Goal: Transaction & Acquisition: Purchase product/service

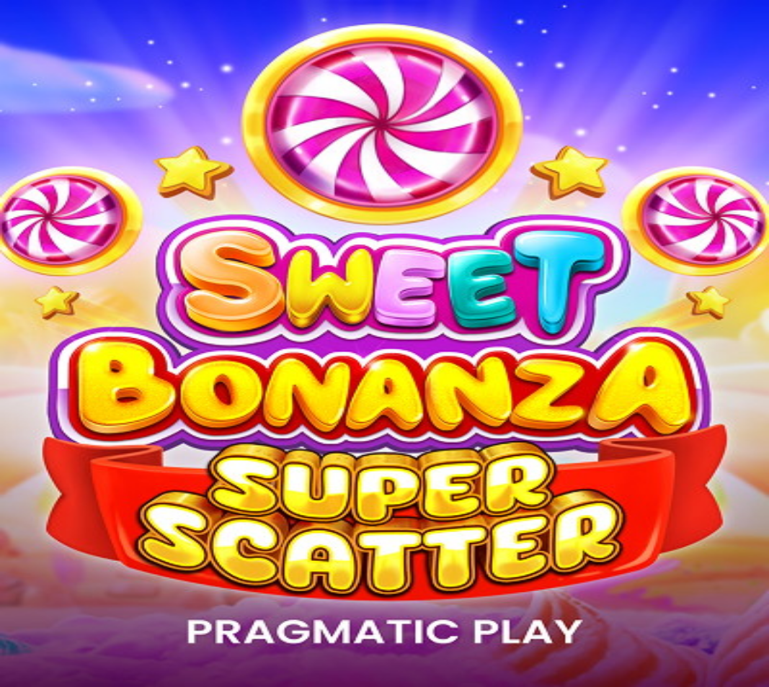
click at [112, 60] on button "Kirjaudu" at bounding box center [99, 52] width 47 height 15
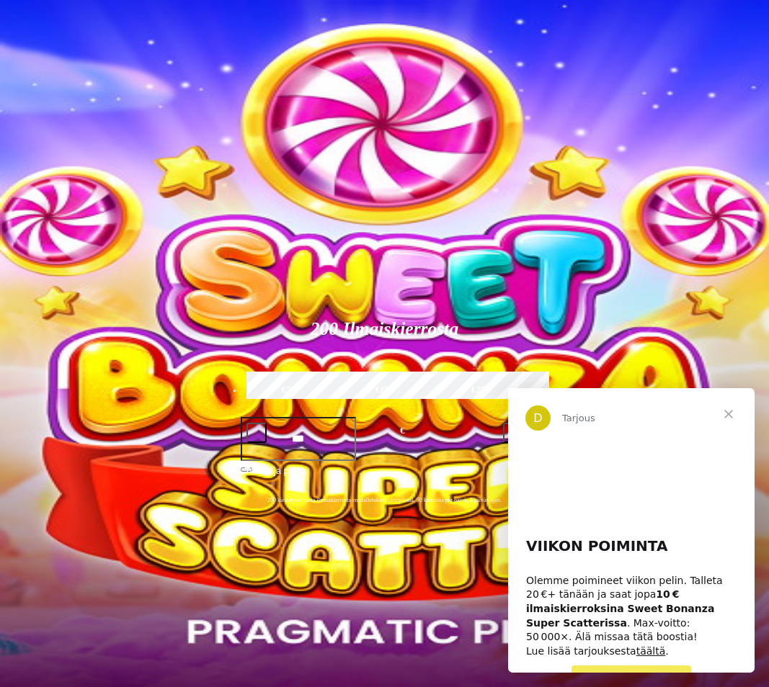
click at [74, 238] on span "Palkkiot" at bounding box center [57, 232] width 34 height 11
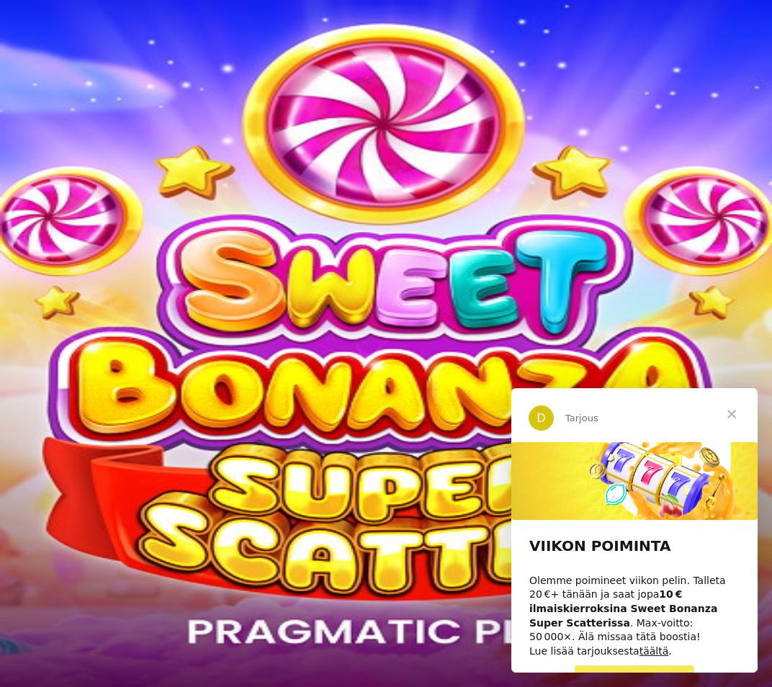
click at [83, 252] on span "Tarjoukset" at bounding box center [59, 246] width 48 height 12
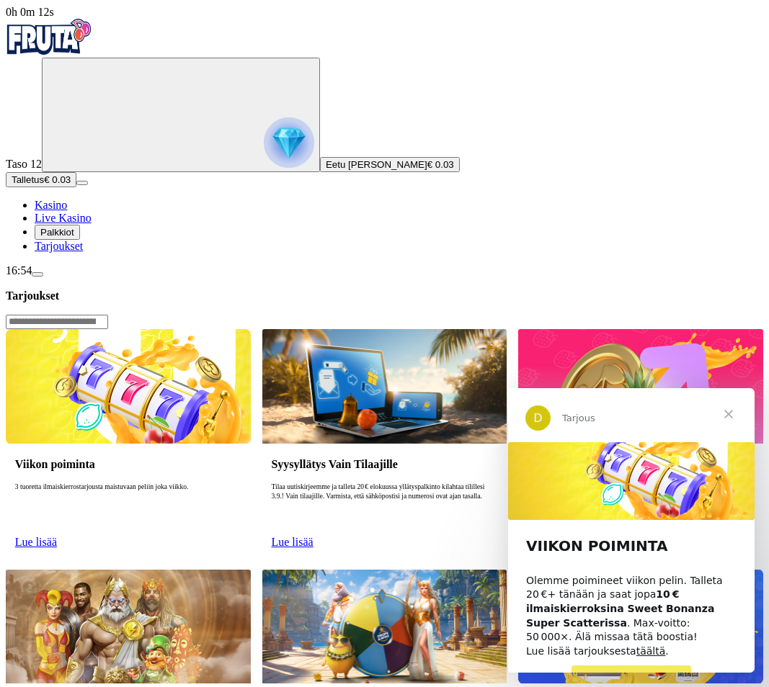
click at [74, 238] on span "Palkkiot" at bounding box center [57, 232] width 34 height 11
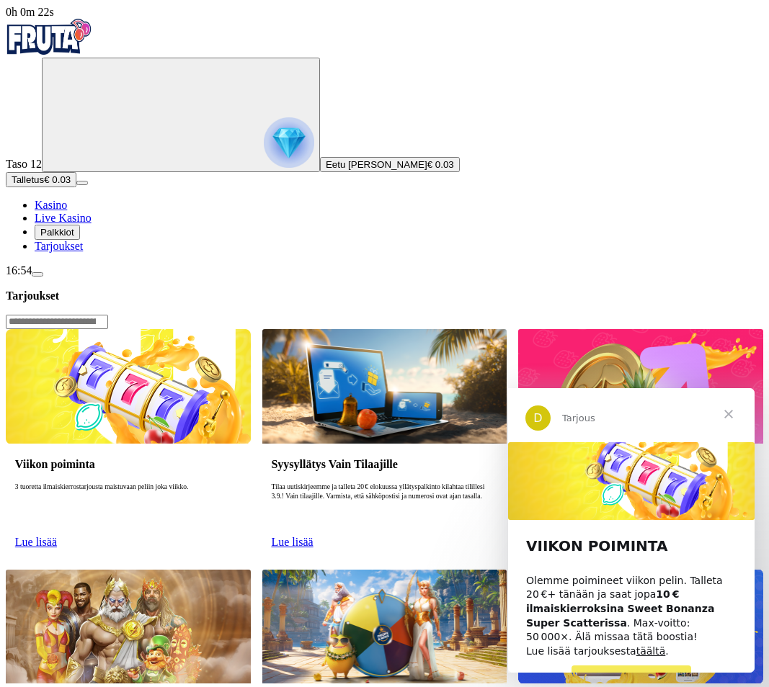
click at [44, 185] on span "Talletus" at bounding box center [28, 179] width 32 height 11
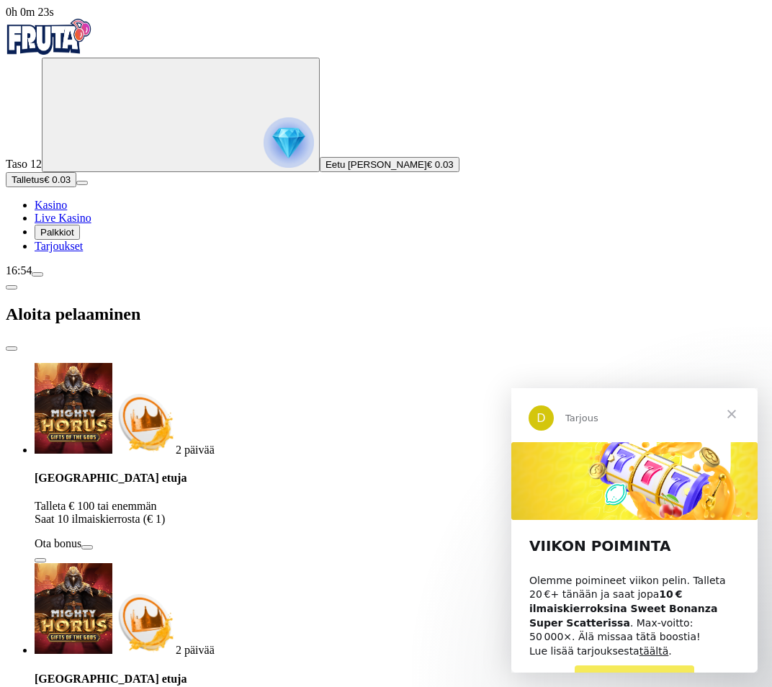
type input "*"
type input "**"
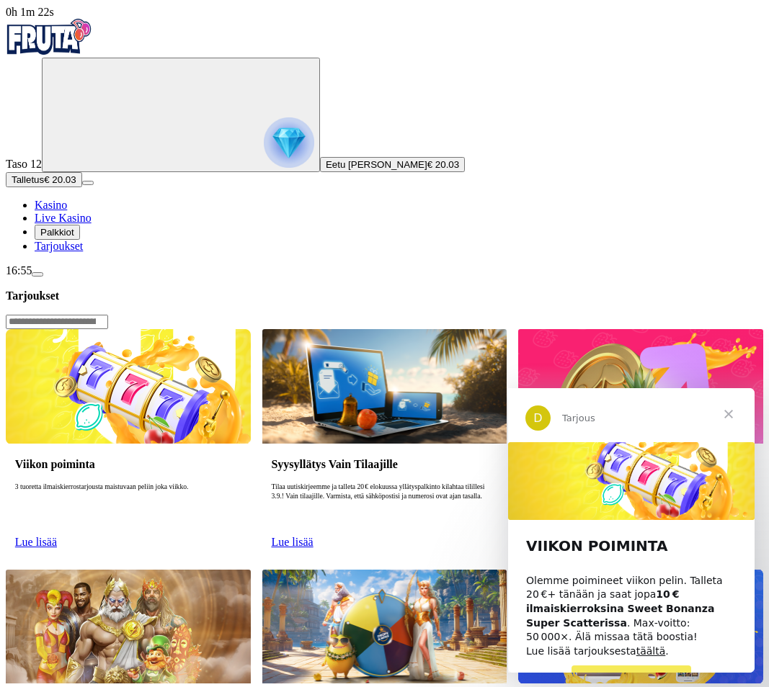
click at [727, 410] on span "Sulje" at bounding box center [728, 414] width 52 height 52
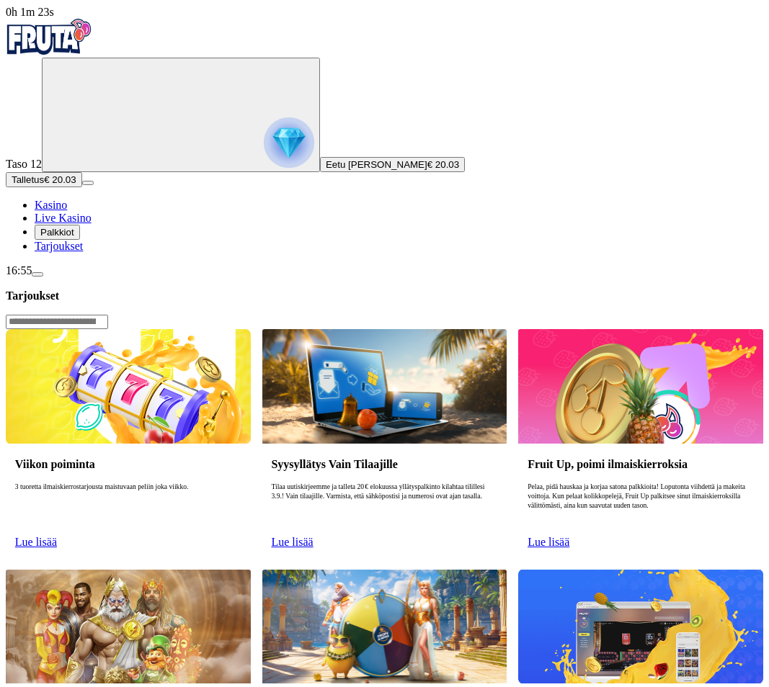
click at [74, 238] on span "Palkkiot" at bounding box center [57, 232] width 34 height 11
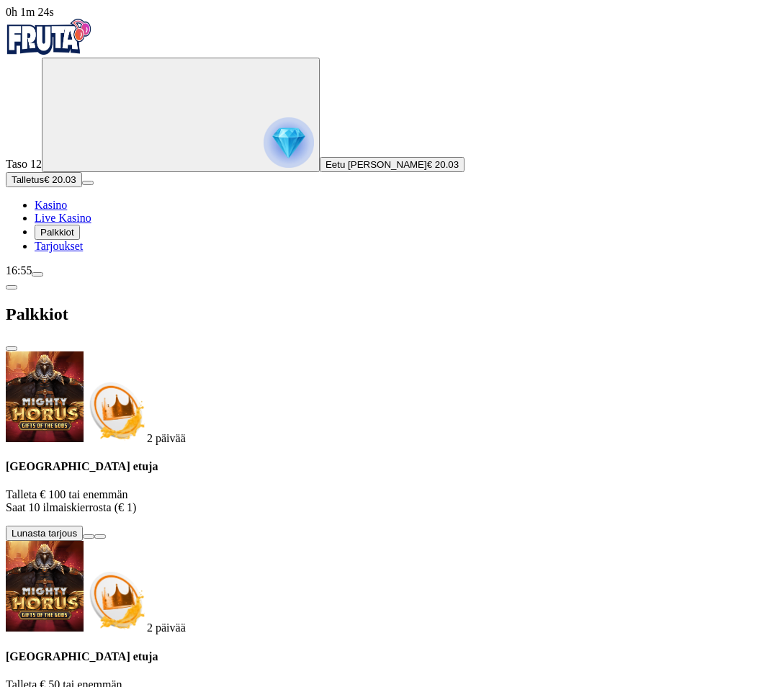
click at [67, 211] on span "Kasino" at bounding box center [51, 205] width 32 height 12
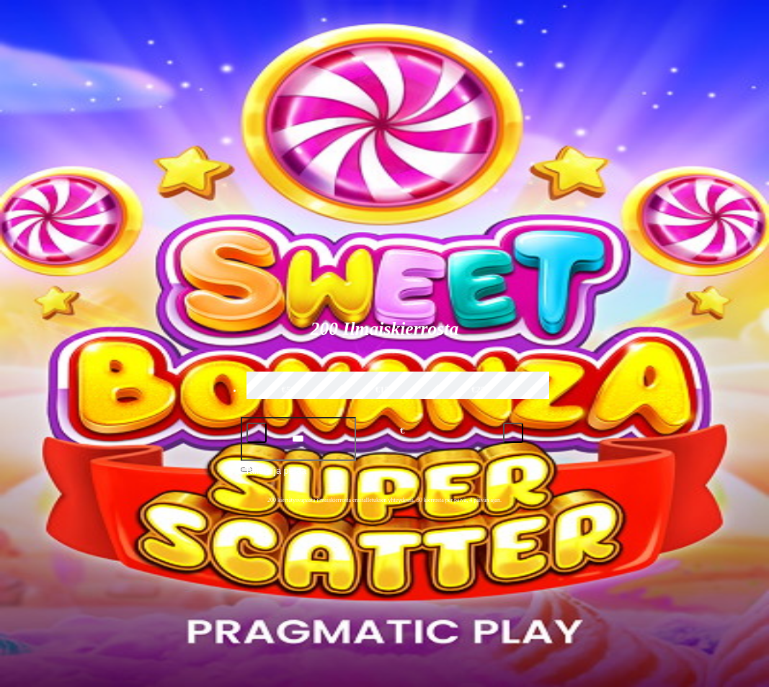
click at [74, 238] on span "Palkkiot" at bounding box center [57, 232] width 34 height 11
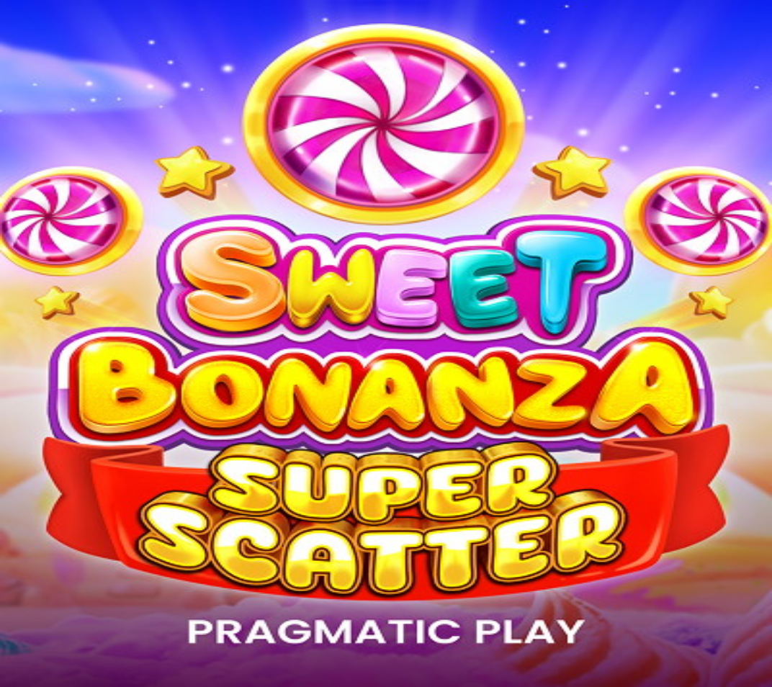
click at [67, 211] on span "Kasino" at bounding box center [51, 205] width 32 height 12
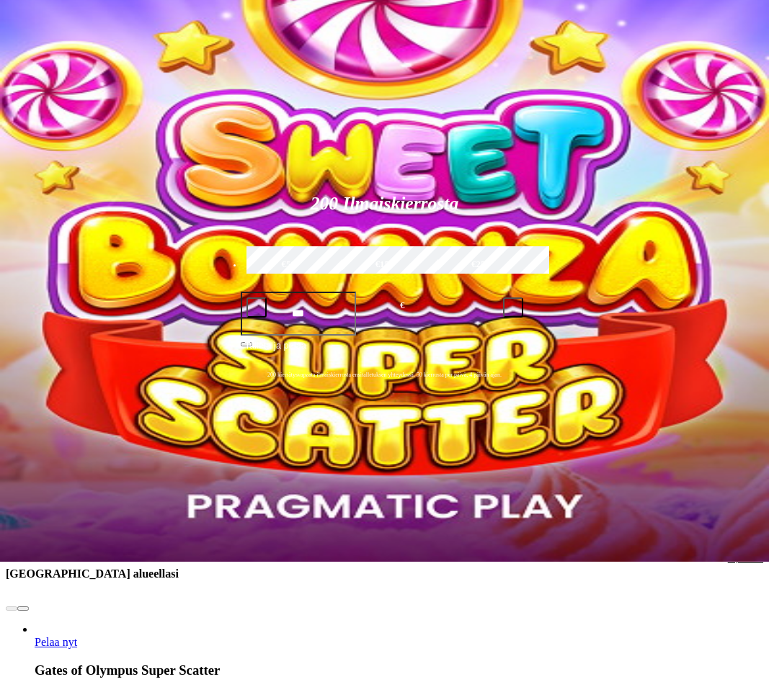
scroll to position [144, 0]
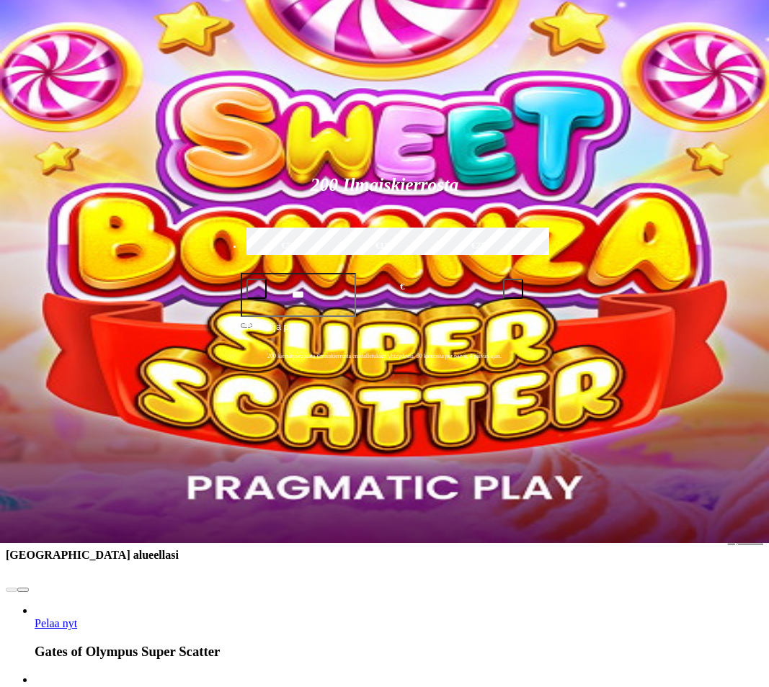
click at [23, 590] on span "chevron-right icon" at bounding box center [23, 590] width 0 height 0
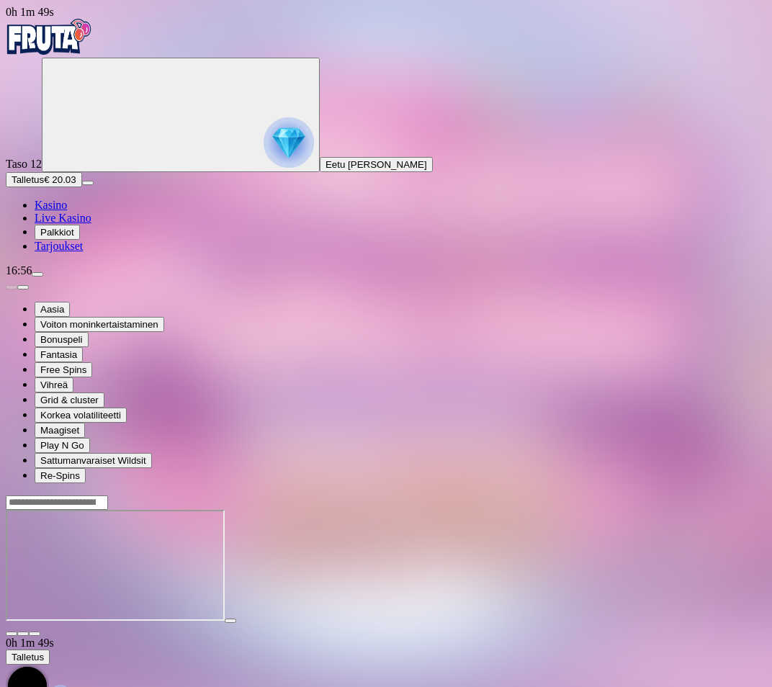
click at [35, 634] on span "fullscreen icon" at bounding box center [35, 634] width 0 height 0
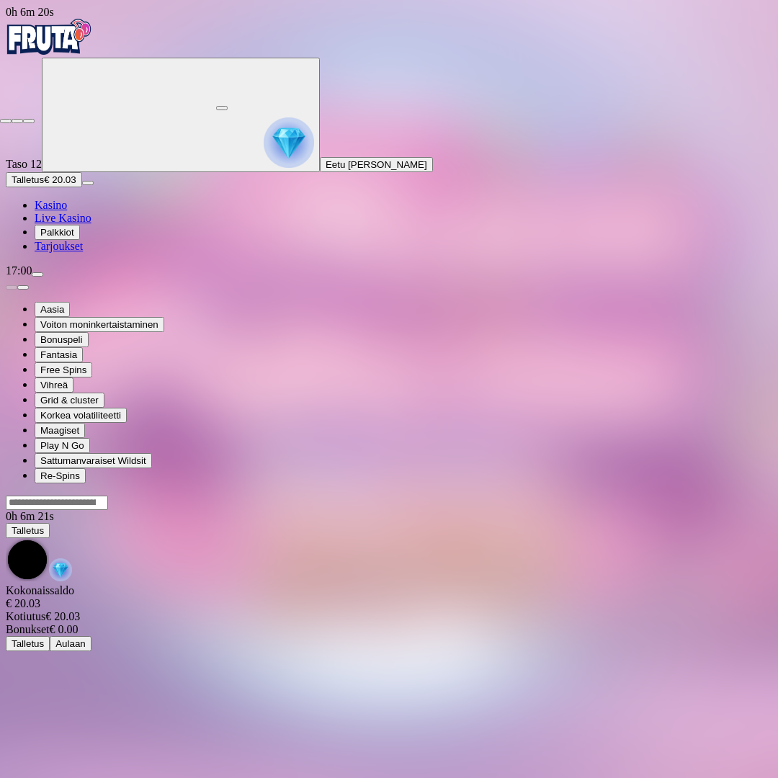
click at [6, 121] on span "close icon" at bounding box center [6, 121] width 0 height 0
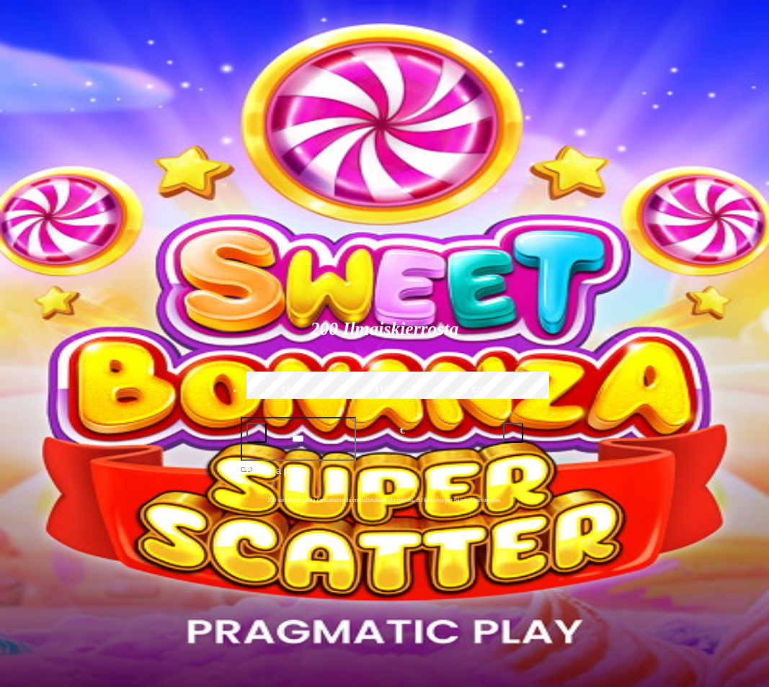
click at [256, 433] on span "minus icon" at bounding box center [256, 433] width 0 height 0
type input "***"
click at [76, 187] on button "Talletus € 20.03" at bounding box center [44, 179] width 76 height 15
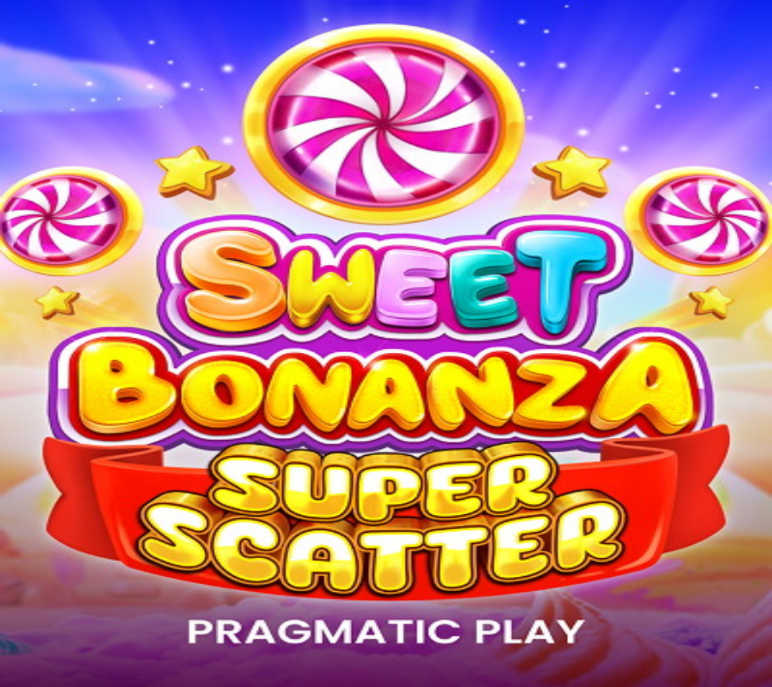
type input "*"
type input "**"
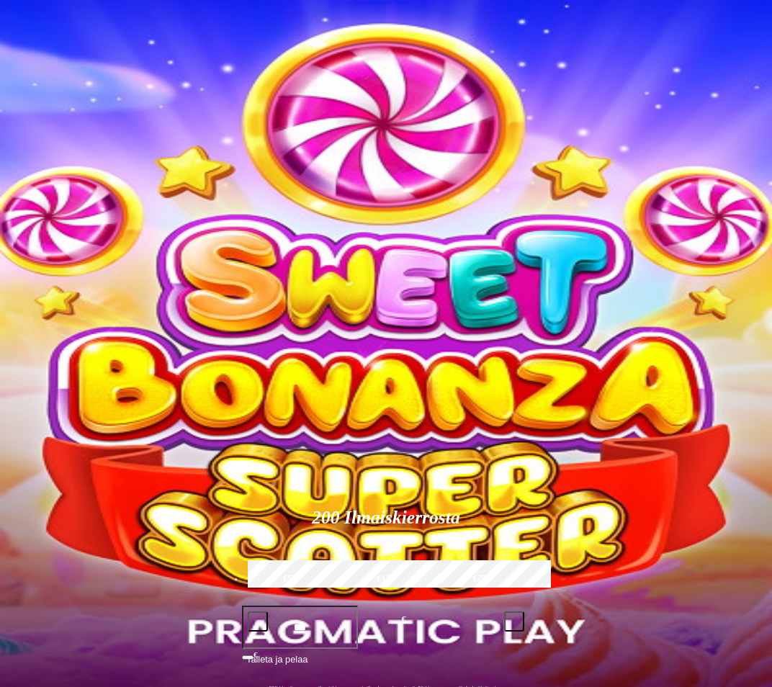
click at [502, 465] on div at bounding box center [386, 465] width 761 height 0
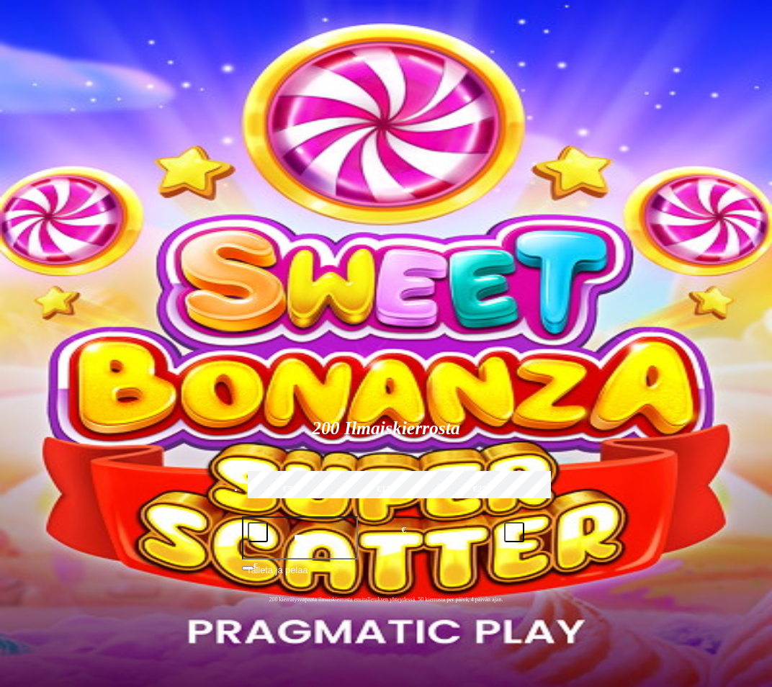
drag, startPoint x: 451, startPoint y: 292, endPoint x: 463, endPoint y: 297, distance: 13.0
click at [432, 363] on div "Talletus onnistui, olet valmis voittamaan!" at bounding box center [386, 369] width 761 height 13
drag, startPoint x: 540, startPoint y: 300, endPoint x: 495, endPoint y: 310, distance: 46.5
click at [532, 388] on div at bounding box center [386, 388] width 761 height 0
click at [67, 211] on span "Kasino" at bounding box center [51, 205] width 32 height 12
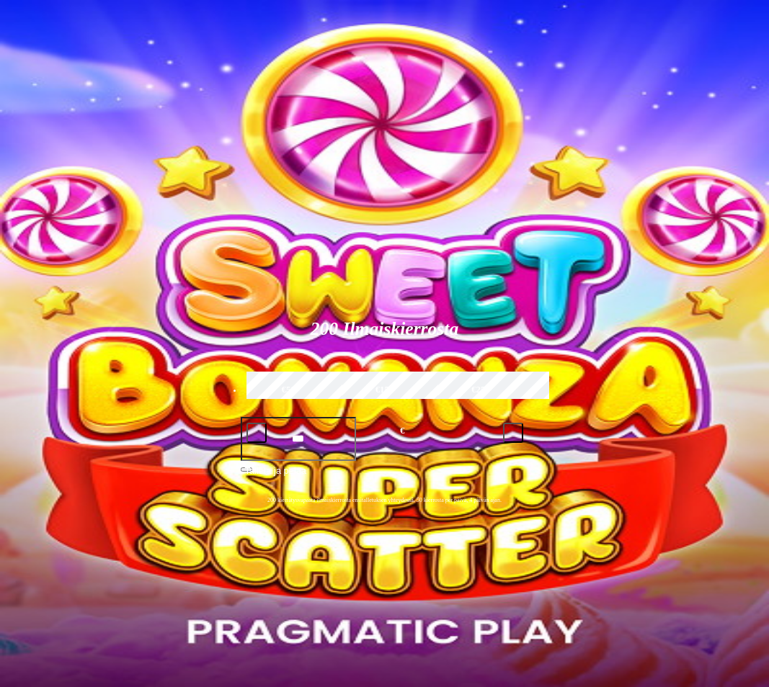
click at [600, 604] on input "Search" at bounding box center [549, 611] width 102 height 14
type input "****"
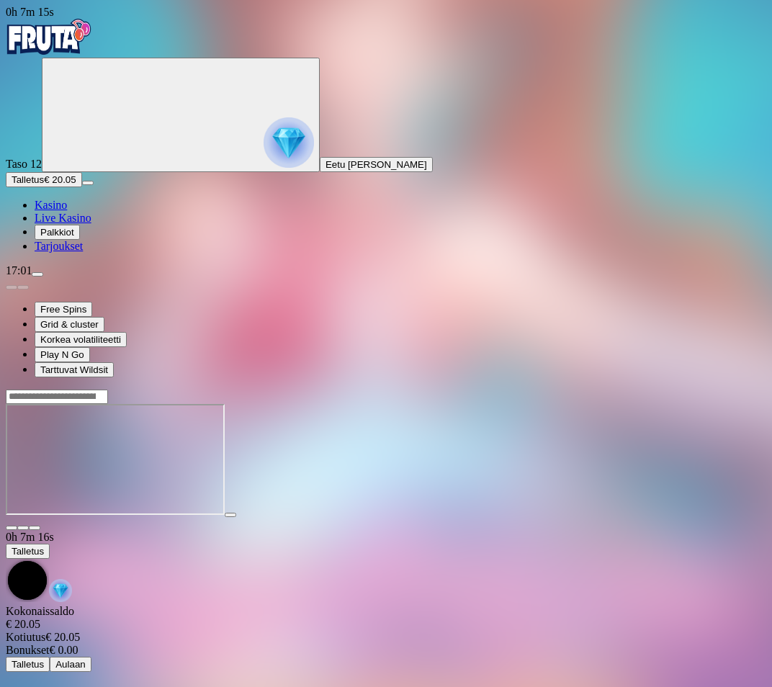
click at [35, 528] on span "fullscreen icon" at bounding box center [35, 528] width 0 height 0
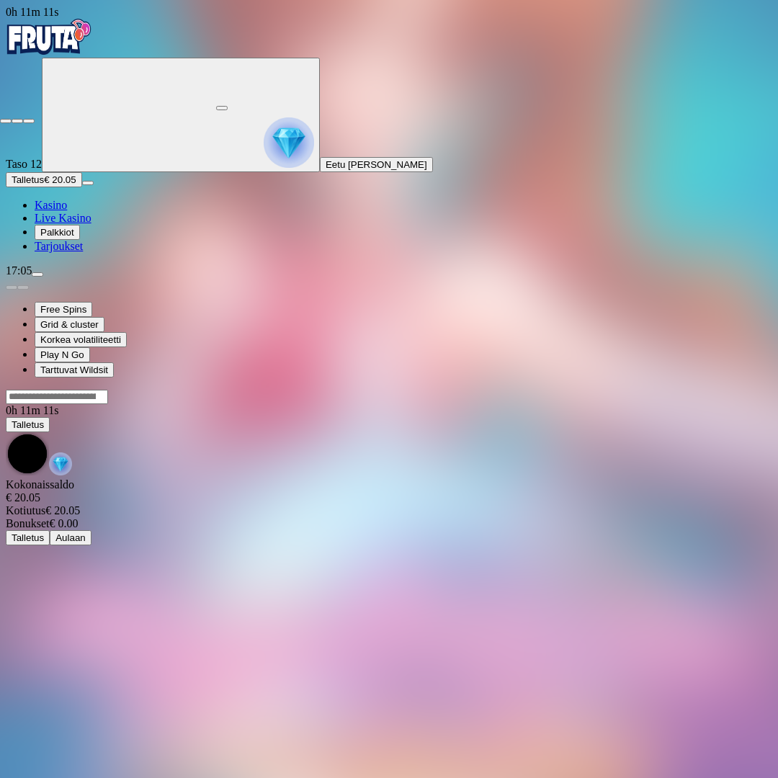
click at [6, 121] on span "close icon" at bounding box center [6, 121] width 0 height 0
